Goal: Understand process/instructions: Learn about a topic

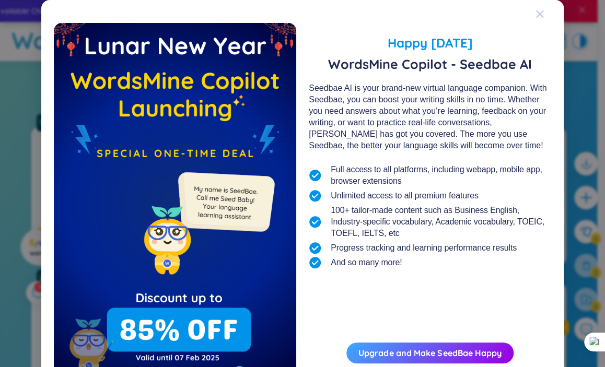
click at [538, 12] on icon "Close" at bounding box center [539, 14] width 8 height 8
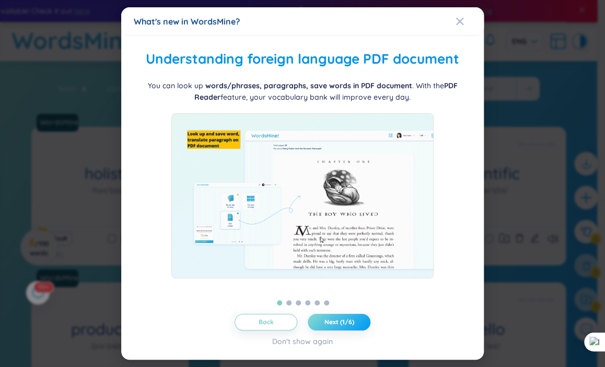
click at [332, 326] on span "Next (1/6)" at bounding box center [339, 322] width 30 height 8
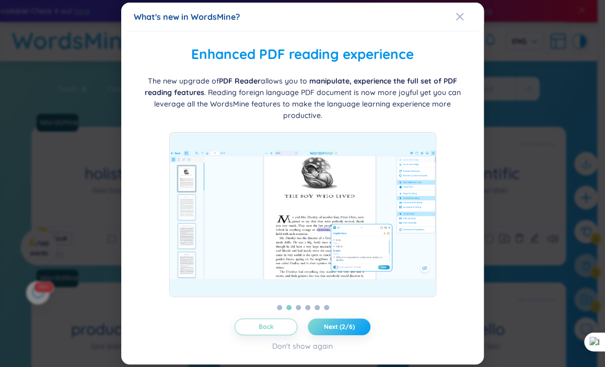
click at [332, 329] on span "Next (2/6)" at bounding box center [339, 327] width 31 height 8
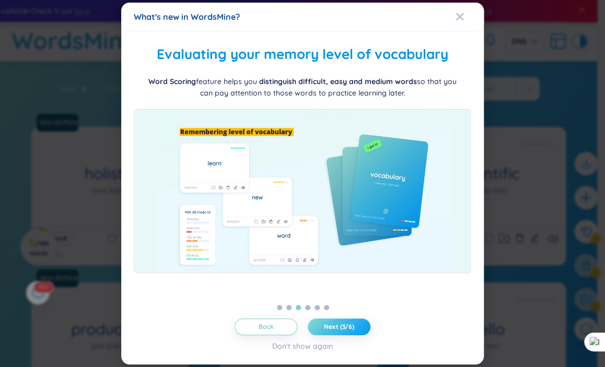
click at [332, 329] on span "Next (3/6)" at bounding box center [339, 327] width 30 height 8
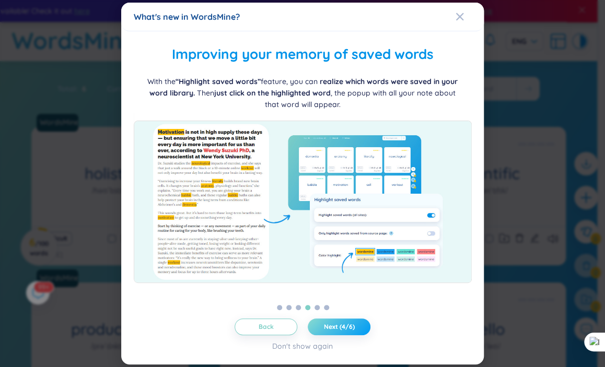
click at [332, 329] on span "Next (4/6)" at bounding box center [339, 327] width 31 height 8
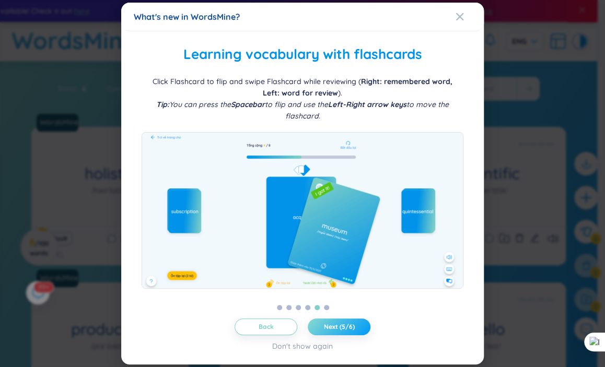
click at [332, 329] on span "Next (5/6)" at bounding box center [339, 327] width 31 height 8
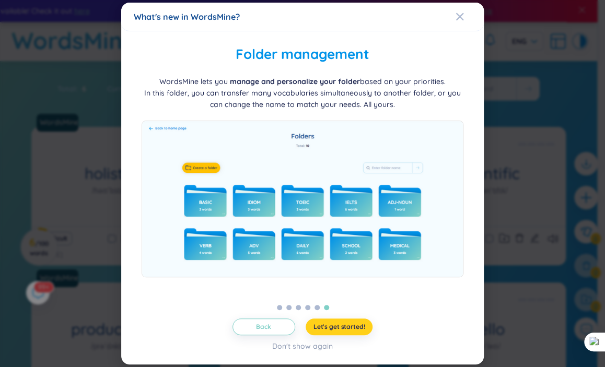
click at [332, 329] on span "Let's get started!" at bounding box center [339, 327] width 52 height 8
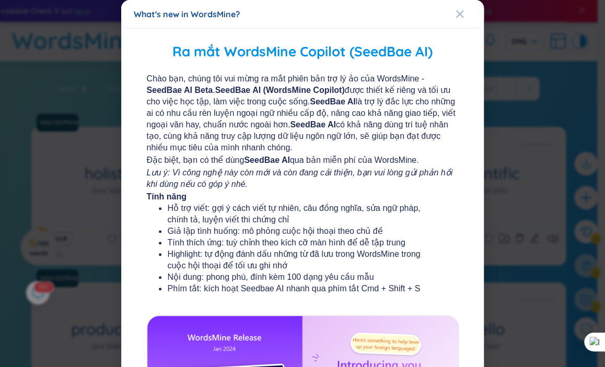
scroll to position [180, 0]
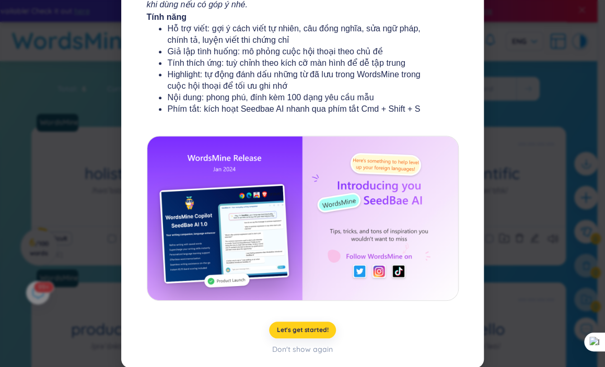
click at [277, 328] on span "Let's get started!" at bounding box center [303, 330] width 52 height 8
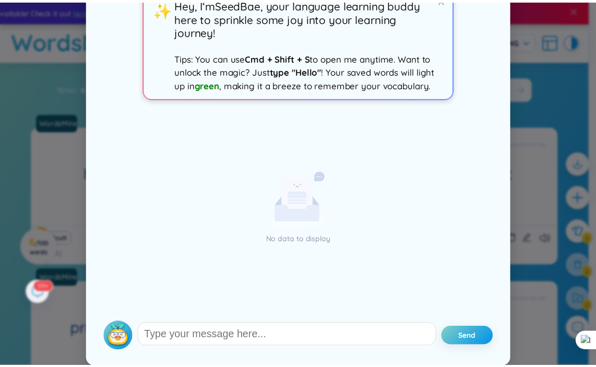
scroll to position [0, 0]
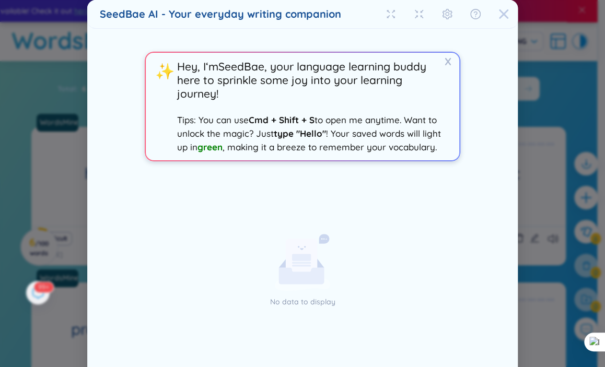
click at [504, 14] on icon "Close" at bounding box center [503, 14] width 10 height 10
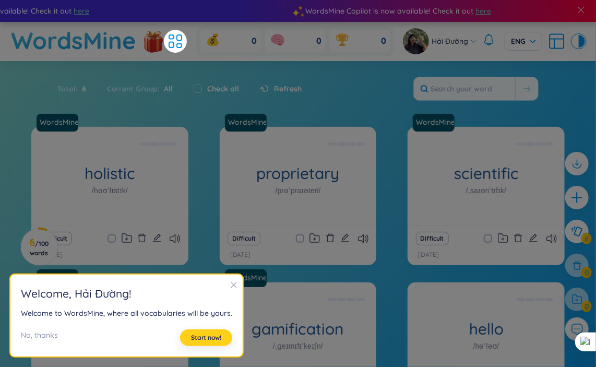
click at [213, 334] on span "Start now!" at bounding box center [206, 338] width 30 height 8
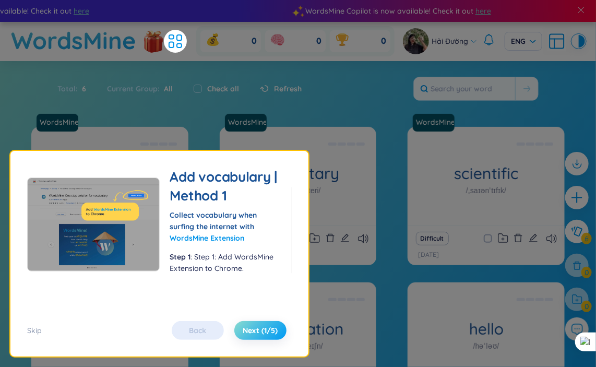
click at [261, 331] on span "Next (1/5)" at bounding box center [260, 330] width 35 height 10
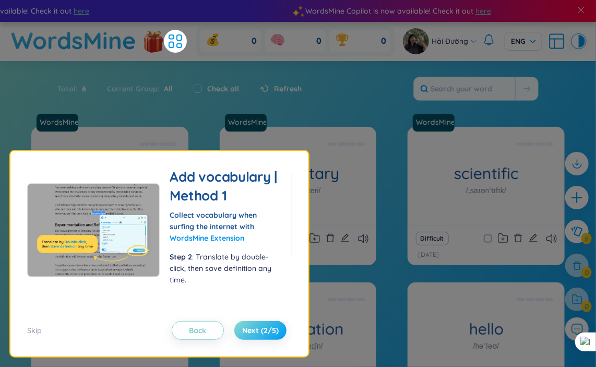
click at [261, 331] on span "Next (2/5)" at bounding box center [260, 330] width 37 height 10
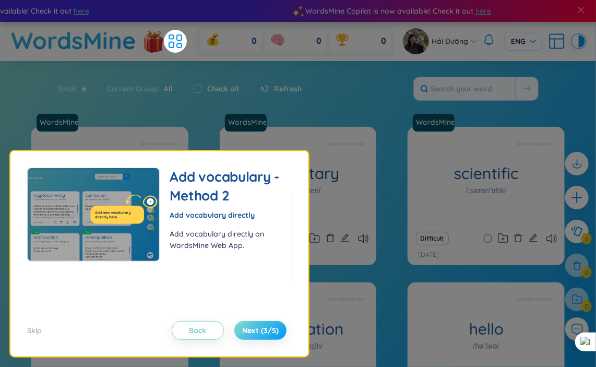
click at [261, 331] on span "Next (3/5)" at bounding box center [260, 330] width 37 height 10
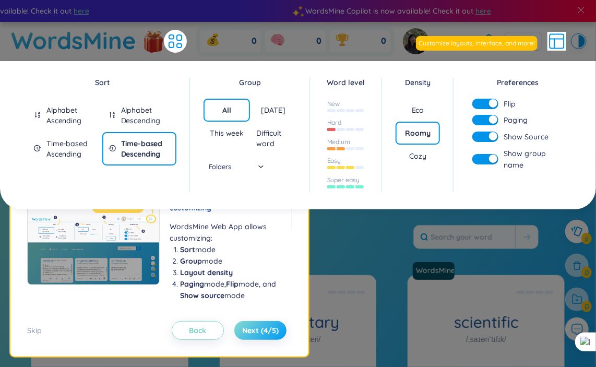
click at [262, 325] on span "Next (4/5)" at bounding box center [260, 330] width 37 height 10
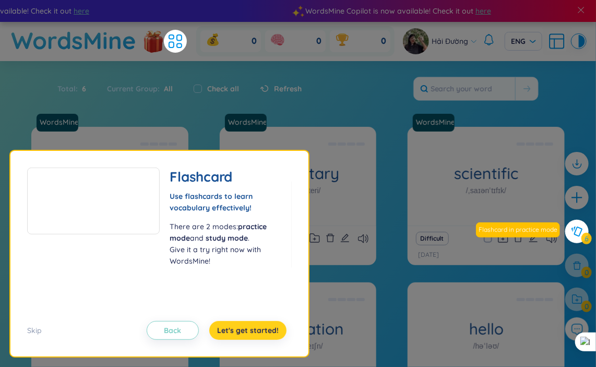
click at [267, 334] on span "Let's get started!" at bounding box center [248, 330] width 62 height 10
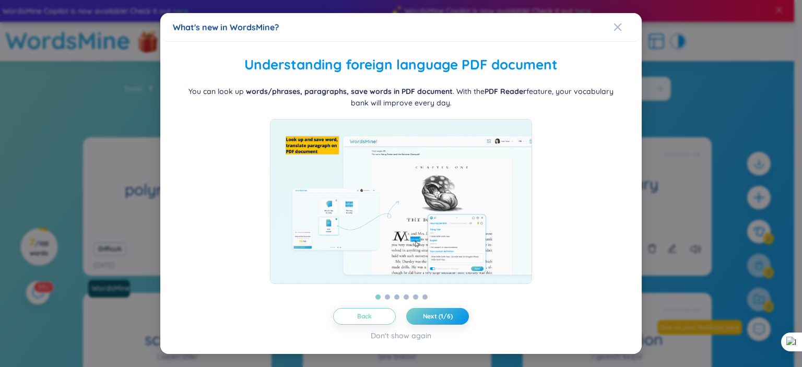
click at [443, 320] on span "Next (1/6)" at bounding box center [438, 316] width 30 height 8
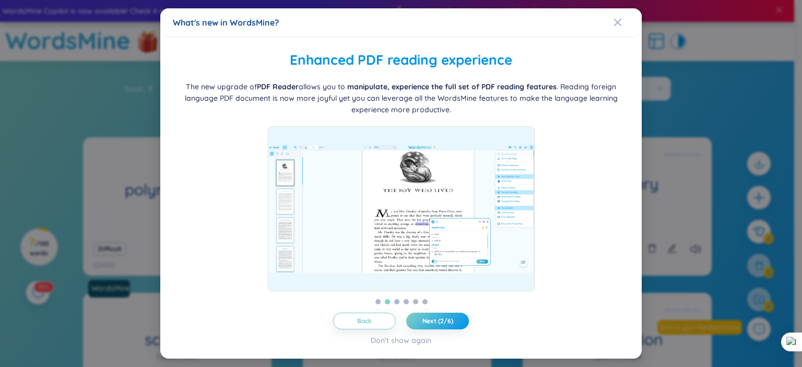
click at [443, 320] on span "Next (2/6)" at bounding box center [437, 321] width 31 height 8
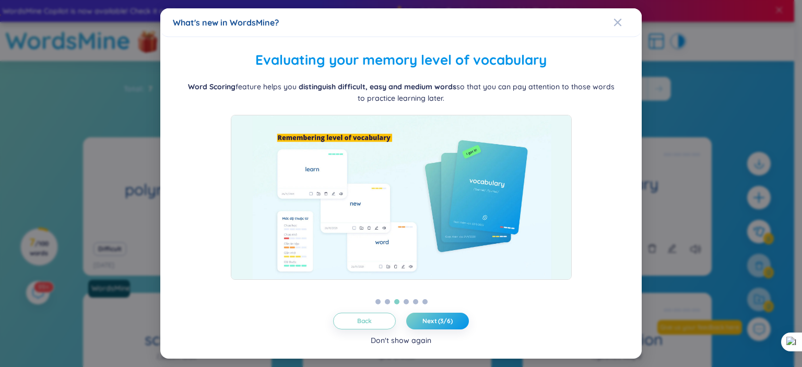
click at [417, 341] on div "Don't show again" at bounding box center [401, 340] width 61 height 11
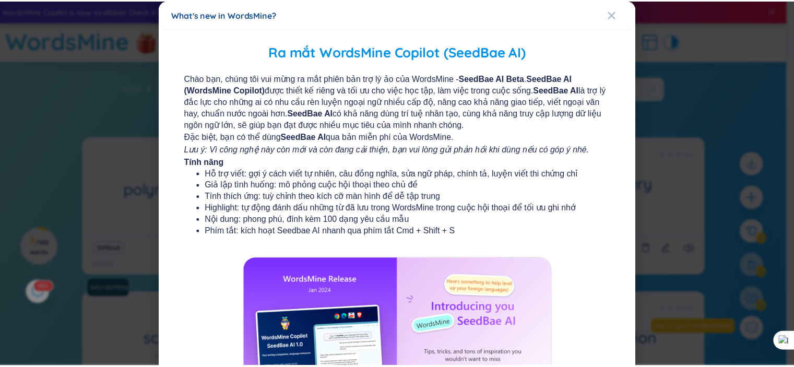
scroll to position [123, 0]
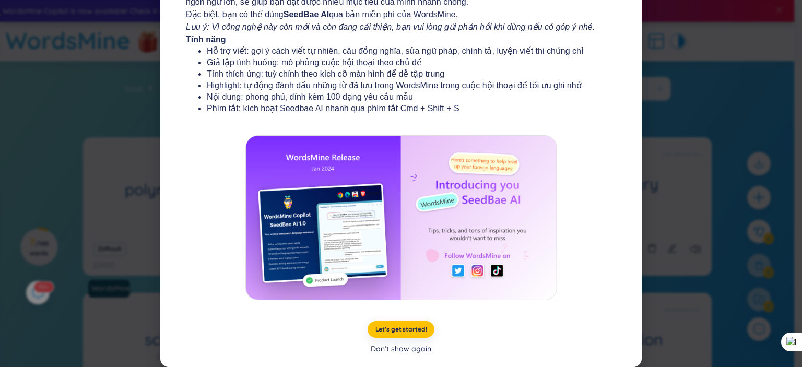
click at [394, 348] on div "Don't show again" at bounding box center [401, 348] width 61 height 11
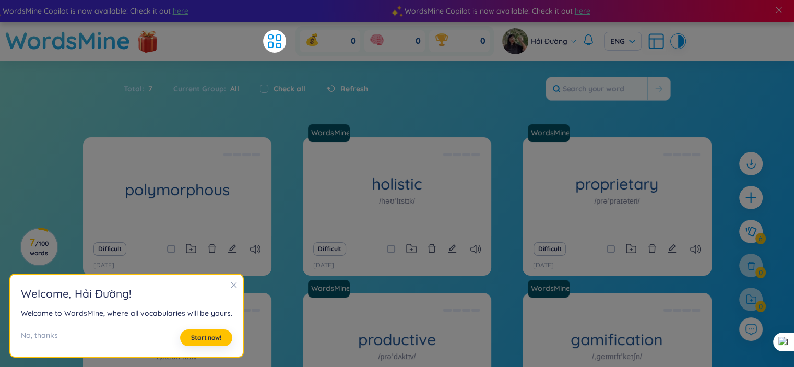
click at [231, 285] on icon "close" at bounding box center [234, 285] width 6 height 6
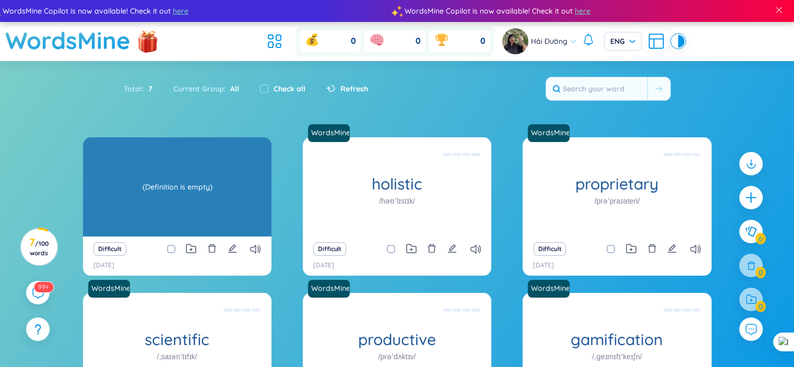
click at [199, 212] on div "(Definition is empty)" at bounding box center [177, 187] width 178 height 94
click at [184, 196] on div "(Definition is empty)" at bounding box center [177, 187] width 178 height 94
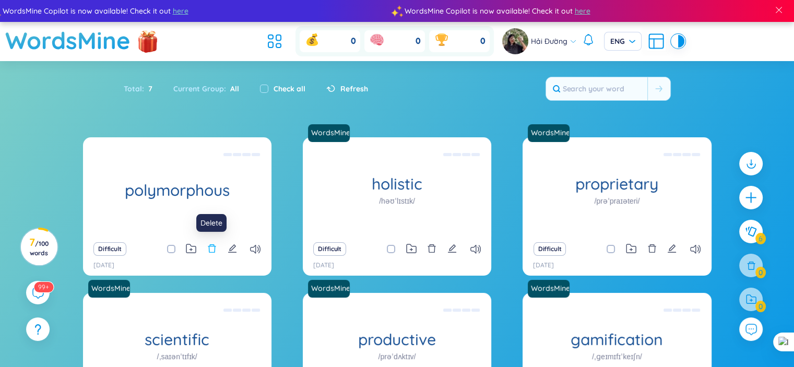
click at [207, 250] on icon "delete" at bounding box center [211, 248] width 9 height 9
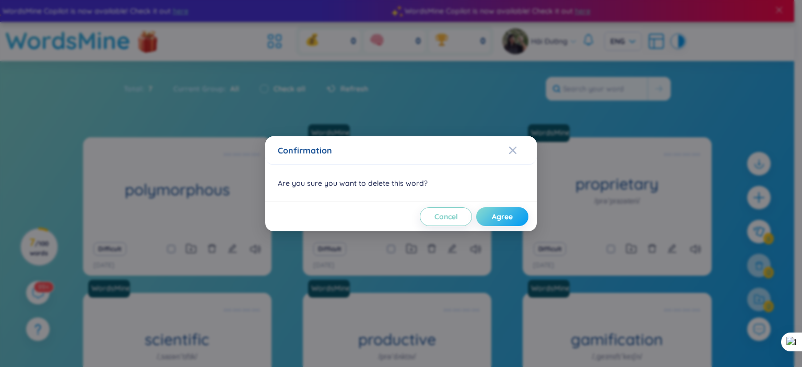
click at [497, 214] on span "Agree" at bounding box center [502, 216] width 21 height 10
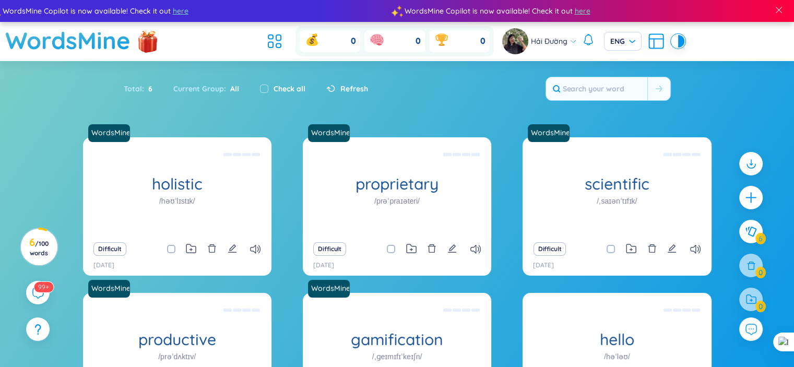
scroll to position [119, 0]
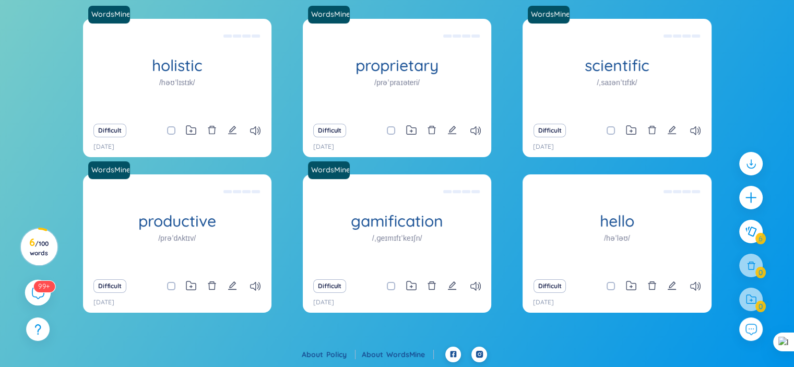
click at [41, 296] on icon at bounding box center [37, 292] width 13 height 13
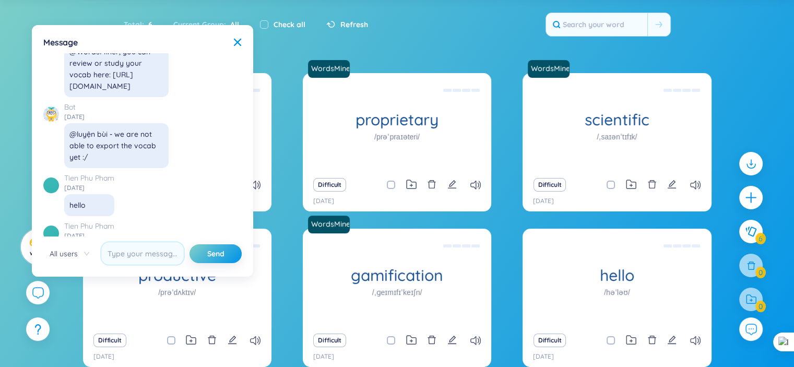
scroll to position [12031, 0]
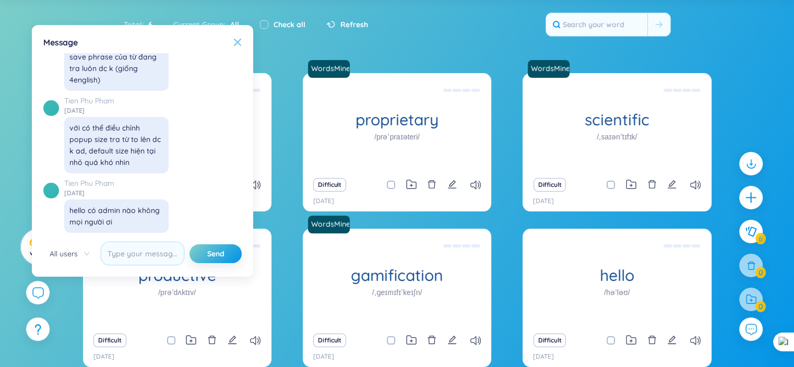
click at [237, 43] on icon at bounding box center [237, 42] width 7 height 7
